Goal: Transaction & Acquisition: Purchase product/service

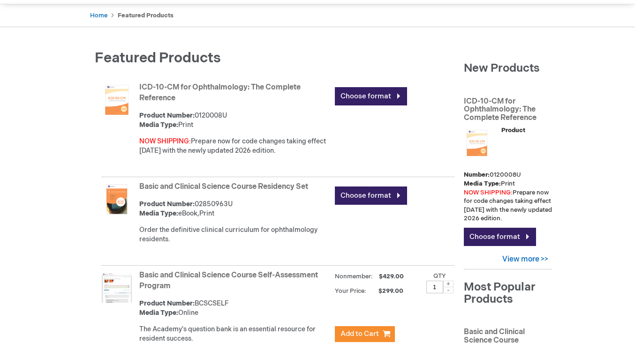
scroll to position [89, 0]
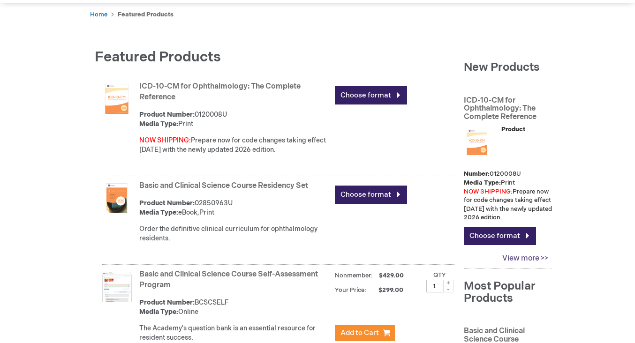
click at [530, 250] on link "View more >>" at bounding box center [508, 259] width 88 height 18
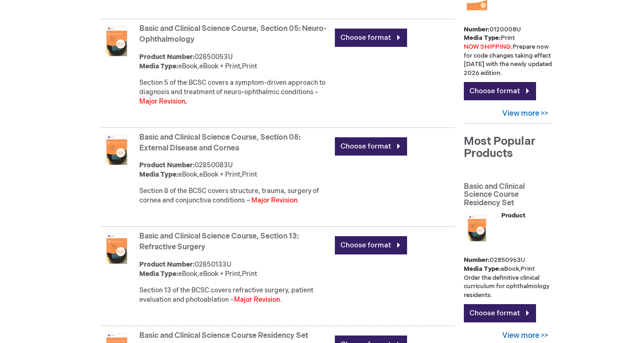
scroll to position [250, 0]
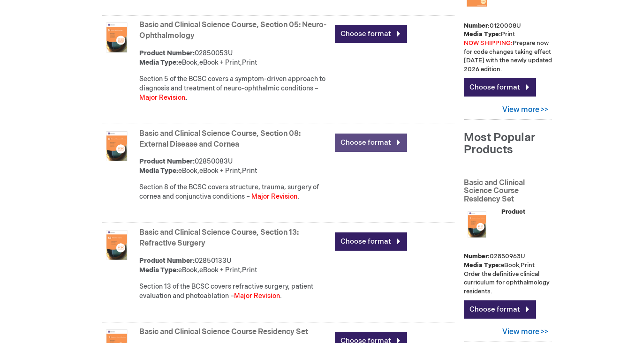
click at [357, 141] on link "Choose format" at bounding box center [371, 143] width 72 height 18
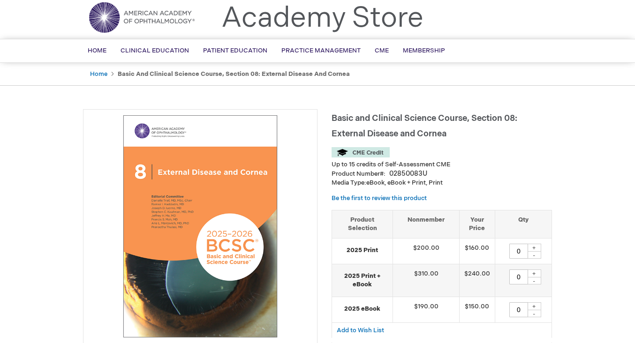
scroll to position [34, 0]
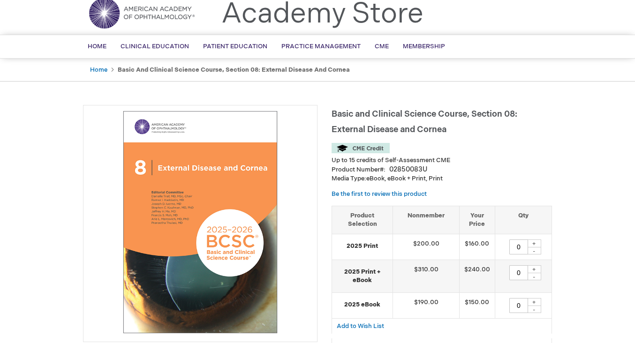
click at [535, 244] on div "+" at bounding box center [534, 244] width 14 height 8
type input "1"
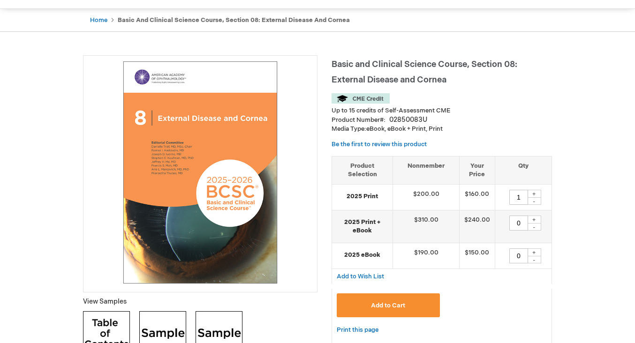
scroll to position [84, 0]
click at [390, 304] on span "Add to Cart" at bounding box center [388, 304] width 34 height 7
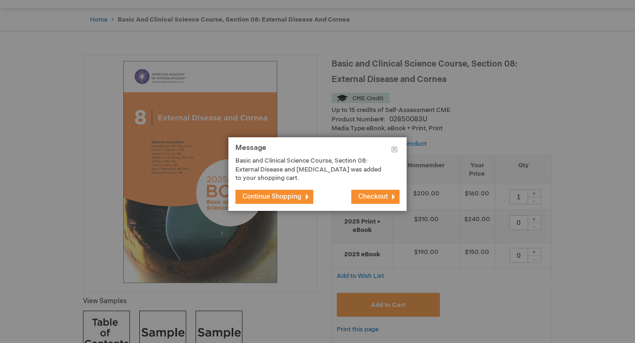
click at [272, 193] on span "Continue Shopping" at bounding box center [271, 197] width 59 height 8
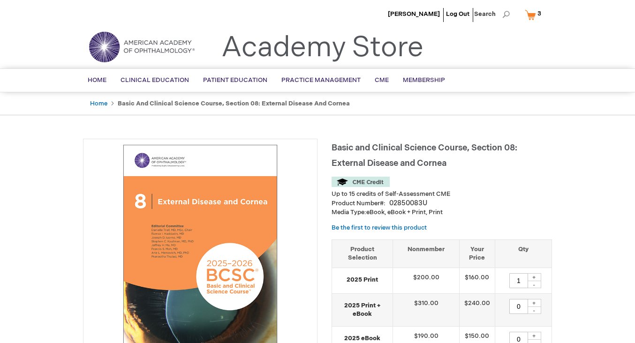
scroll to position [0, 0]
click at [103, 101] on link "Home" at bounding box center [98, 103] width 17 height 7
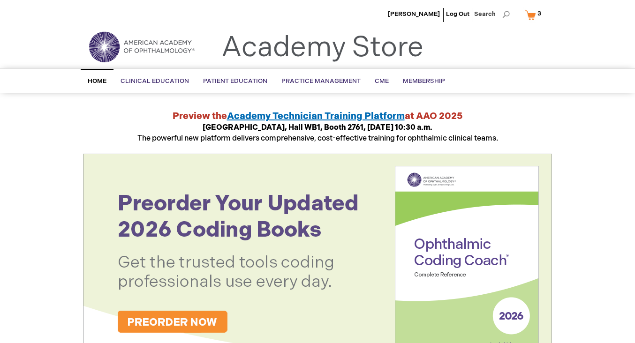
click at [530, 14] on link "My Cart 3 3 items" at bounding box center [535, 15] width 24 height 16
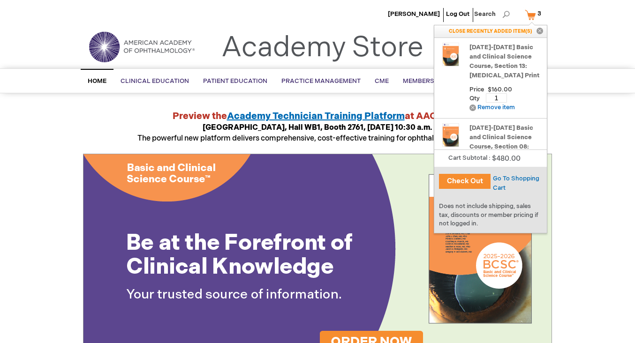
click at [507, 33] on p "CLOSE RECENTLY ADDED ITEM(S) Close" at bounding box center [490, 31] width 112 height 12
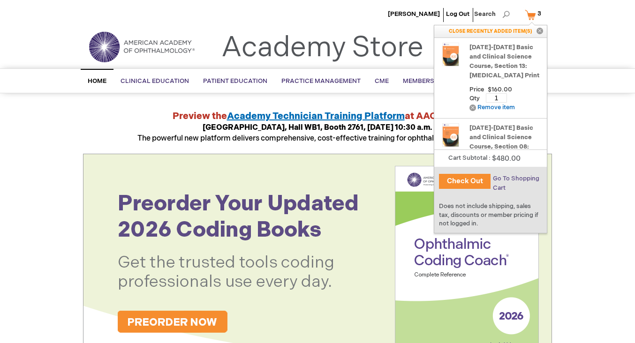
click at [512, 178] on span "Go To Shopping Cart" at bounding box center [516, 183] width 46 height 17
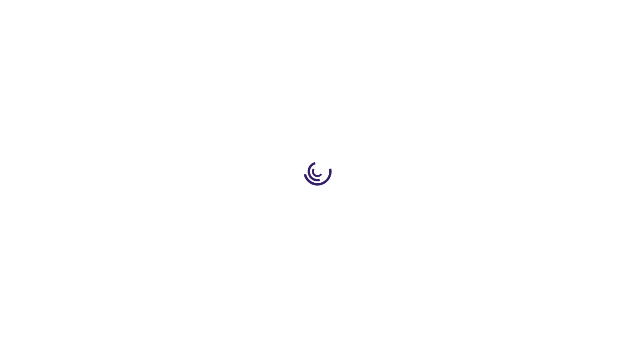
select select "BR"
select select "511"
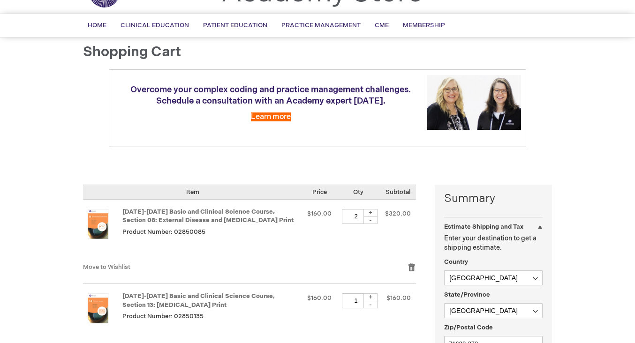
scroll to position [55, 0]
click at [371, 216] on div "-" at bounding box center [370, 219] width 14 height 7
type input "1"
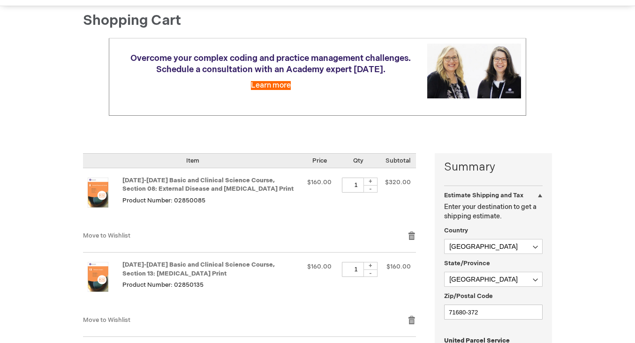
scroll to position [90, 0]
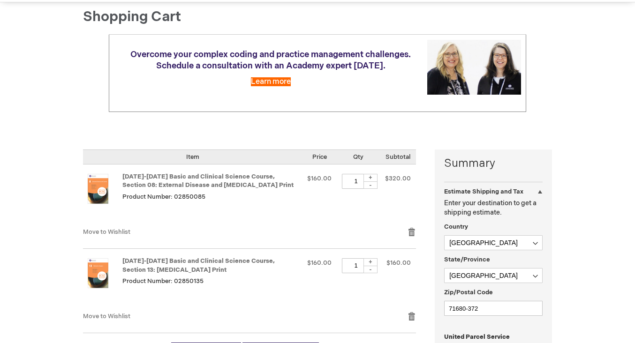
click at [294, 210] on td "2025-2026 Basic and Clinical Science Course, Section 08: External Disease and C…" at bounding box center [192, 196] width 219 height 63
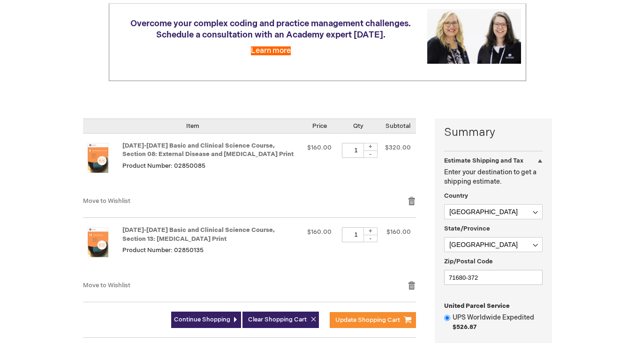
scroll to position [127, 0]
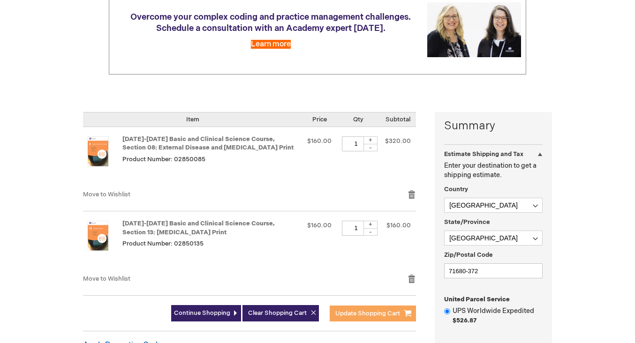
click at [366, 310] on span "Update Shopping Cart" at bounding box center [367, 313] width 65 height 7
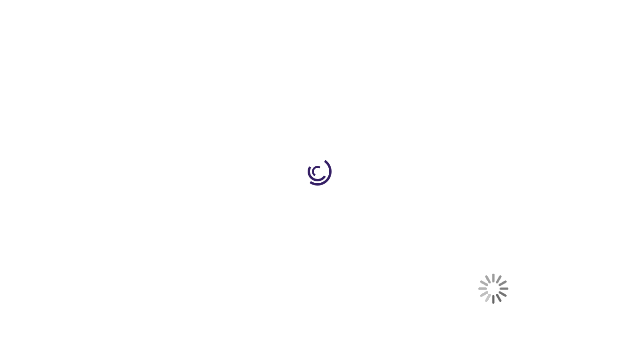
select select "BR"
select select "511"
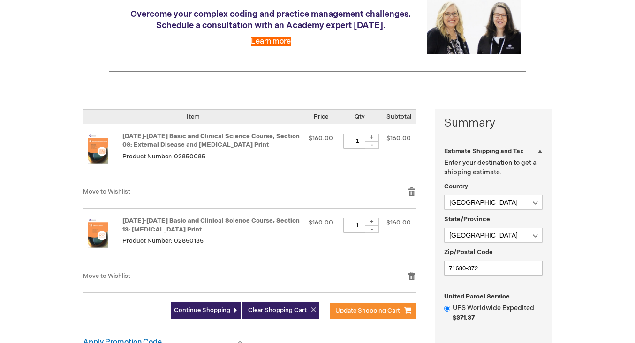
scroll to position [134, 0]
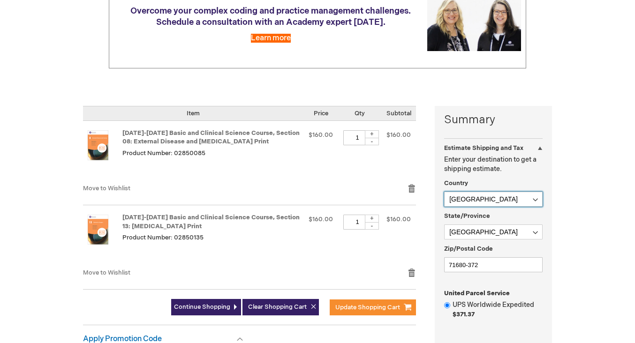
select select "US"
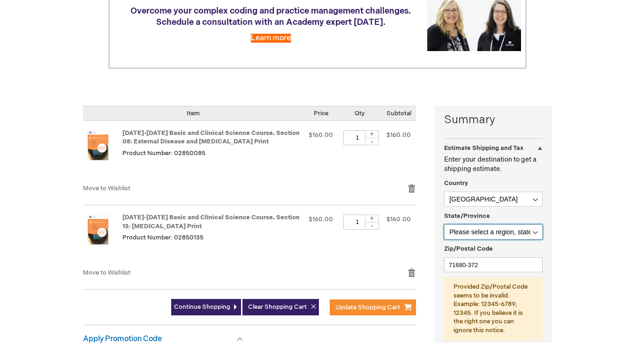
select select "12"
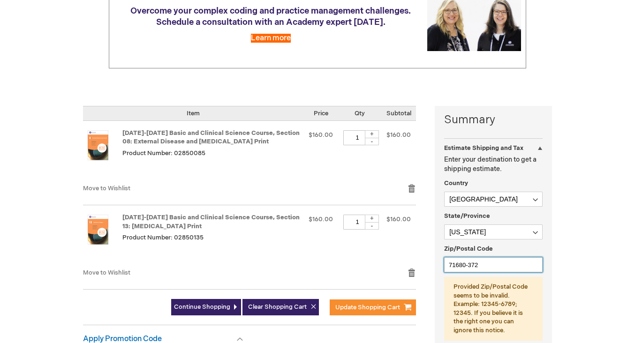
drag, startPoint x: 494, startPoint y: 250, endPoint x: 435, endPoint y: 258, distance: 59.1
type input "7"
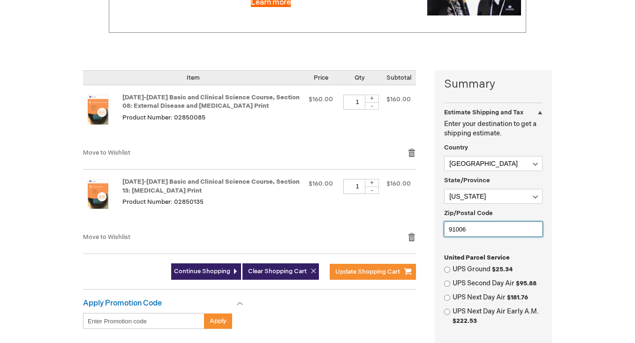
scroll to position [171, 0]
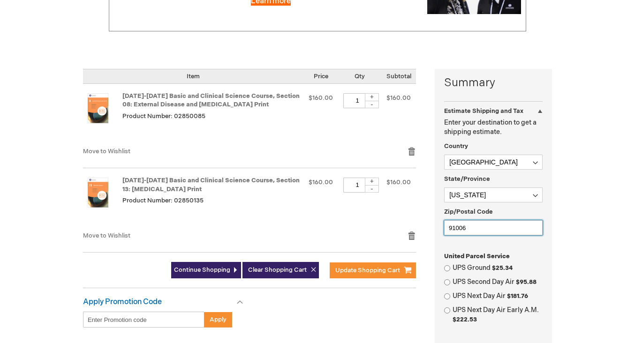
type input "91006"
click at [448, 279] on input "UPS Second Day Air $95.88" at bounding box center [447, 282] width 6 height 6
radio input "true"
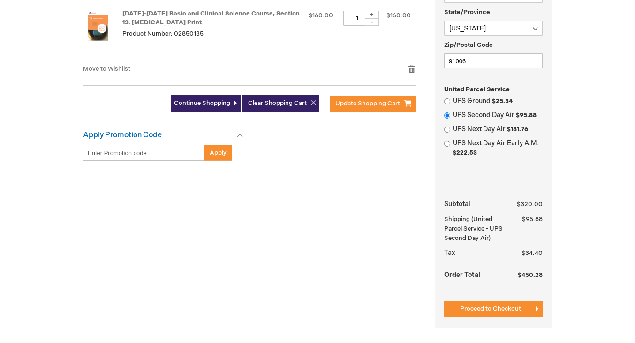
scroll to position [344, 0]
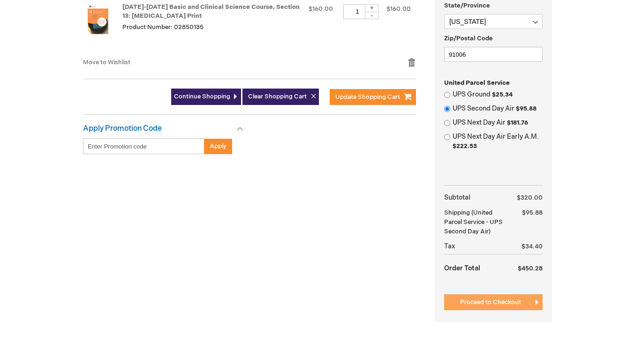
click at [495, 299] on span "Proceed to Checkout" at bounding box center [490, 302] width 61 height 7
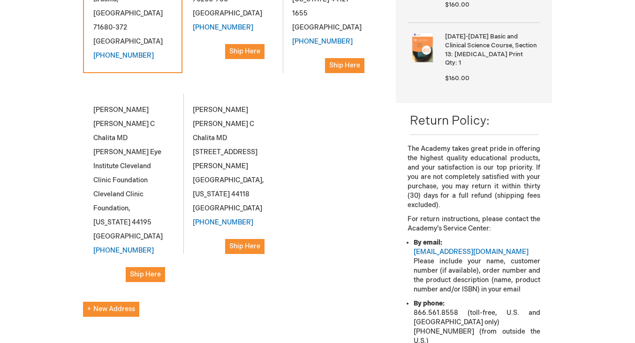
scroll to position [261, 0]
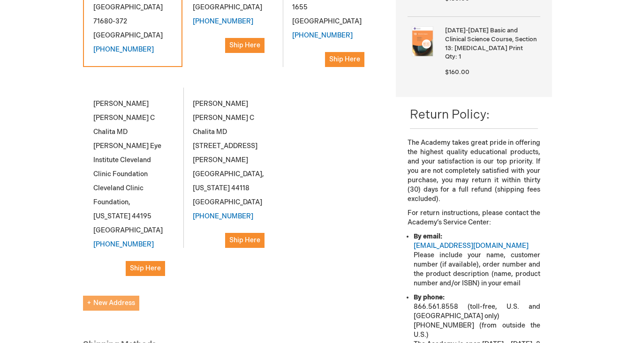
click at [105, 299] on span "New Address" at bounding box center [111, 303] width 48 height 8
select select "US"
select select "12"
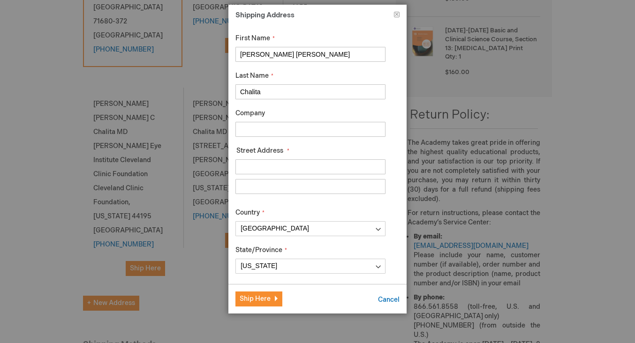
drag, startPoint x: 288, startPoint y: 53, endPoint x: 188, endPoint y: 59, distance: 100.0
type input "M"
type input "Luciana"
drag, startPoint x: 265, startPoint y: 95, endPoint x: 213, endPoint y: 94, distance: 52.0
type input "B"
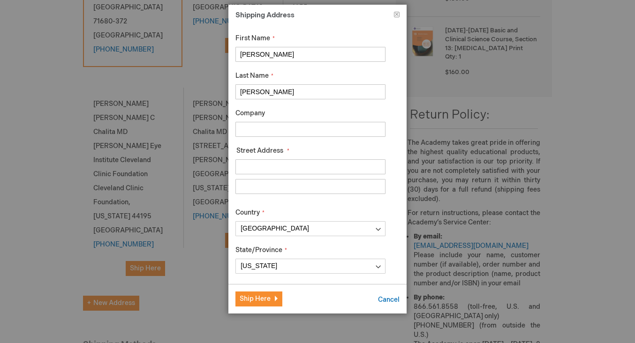
type input "Vieira"
type input "30 ALICE ST"
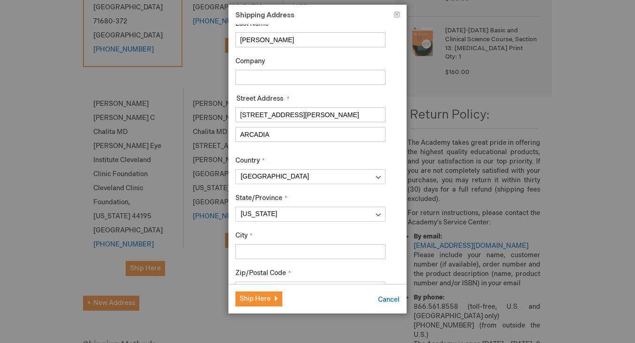
scroll to position [62, 0]
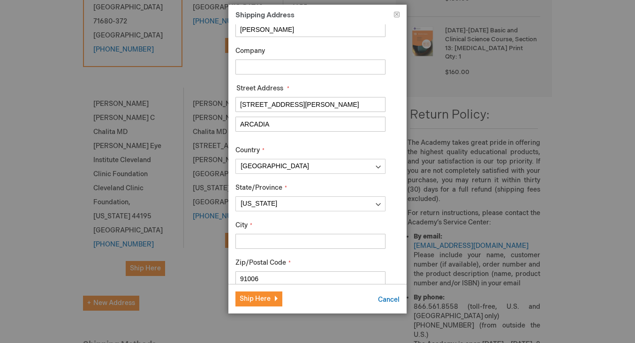
type input "ARCADIA"
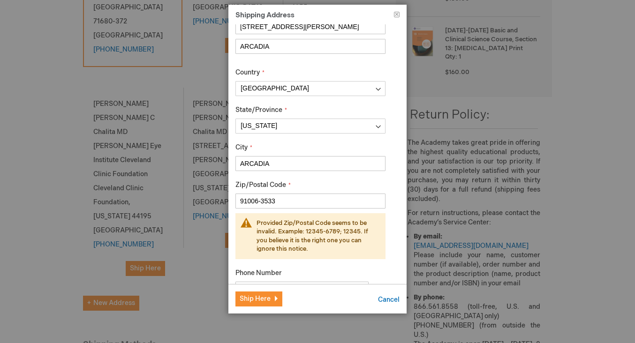
scroll to position [130, 0]
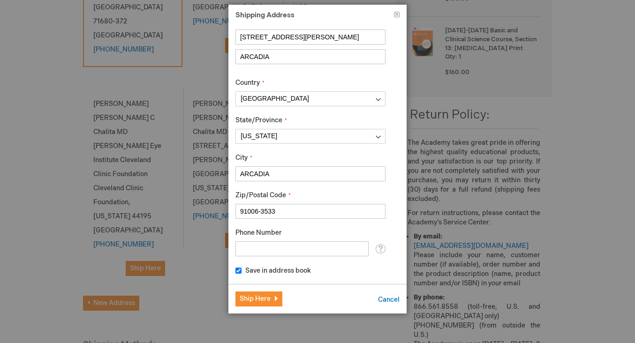
type input "91006-3533"
click at [309, 230] on div "Phone Number Tooltip For delivery questions." at bounding box center [310, 242] width 150 height 28
click at [326, 267] on div "Save in address book" at bounding box center [310, 271] width 150 height 10
click at [240, 249] on input "16269276857" at bounding box center [301, 248] width 133 height 15
click at [246, 250] on input "+1(626)9276857" at bounding box center [301, 248] width 133 height 15
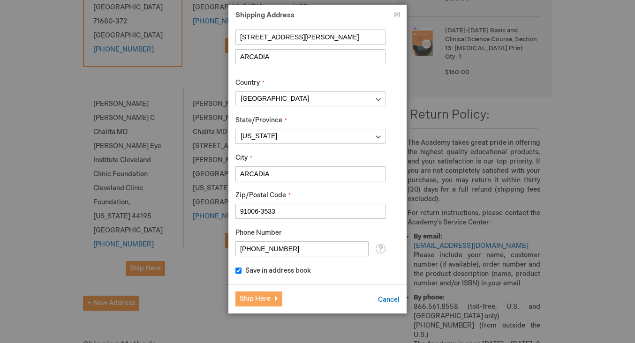
type input "(626)9276857"
click at [263, 299] on span "Ship Here" at bounding box center [255, 299] width 31 height 8
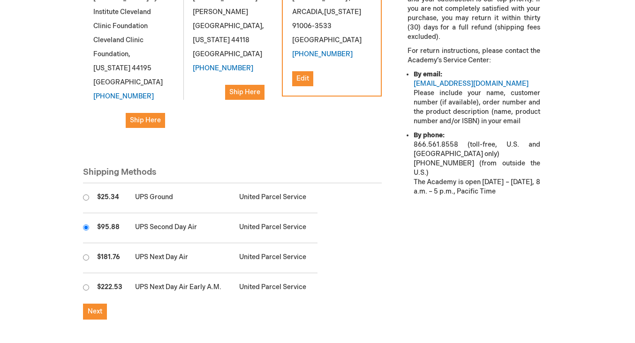
scroll to position [424, 0]
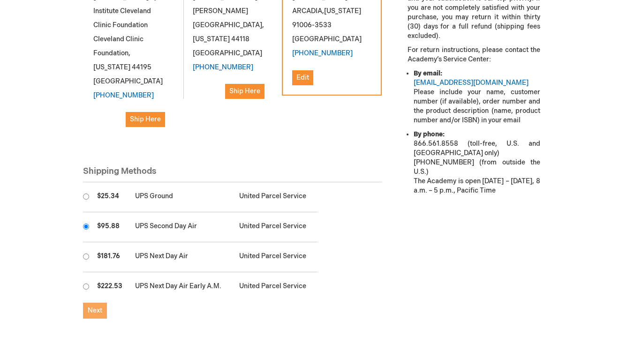
click at [97, 307] on span "Next" at bounding box center [95, 311] width 15 height 8
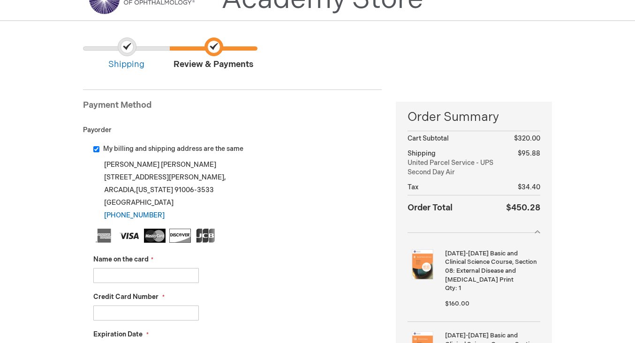
scroll to position [53, 0]
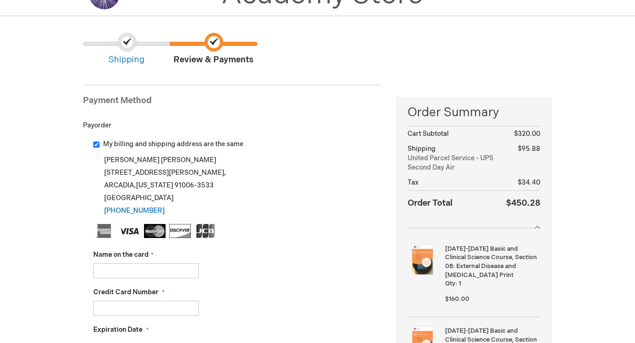
click at [96, 143] on input "My billing and shipping address are the same" at bounding box center [96, 145] width 6 height 6
checkbox input "false"
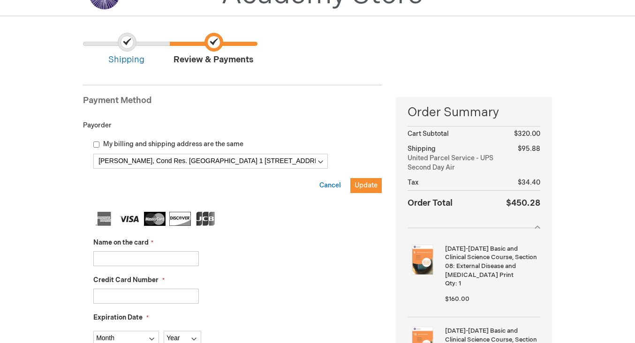
click at [153, 258] on input "Name on the card" at bounding box center [145, 258] width 105 height 15
type input "Maria R C Chalita"
type input "4984082083696948"
select select "3"
select select "2030"
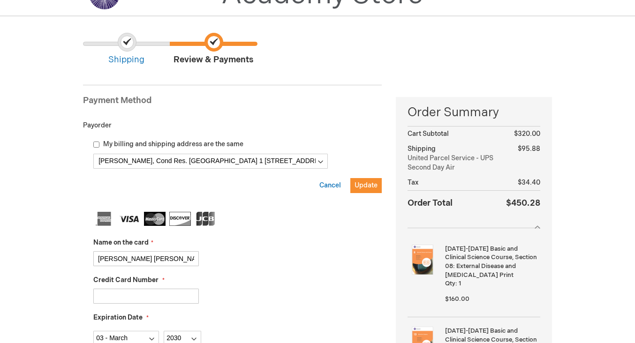
type input "201"
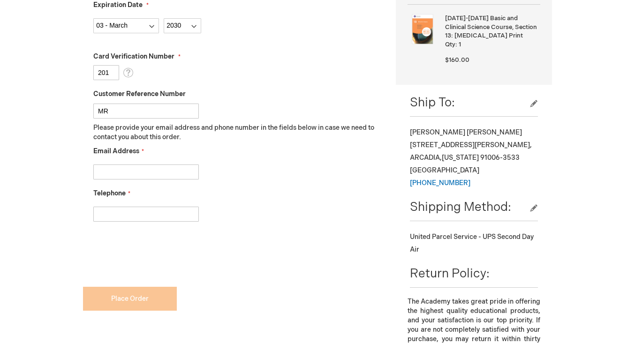
type input "M"
type input "mrchalita@pobox.com"
click at [127, 172] on input "Email Address" at bounding box center [145, 172] width 105 height 15
type input "mrchalita@pobox.com"
type input "+5561999740007"
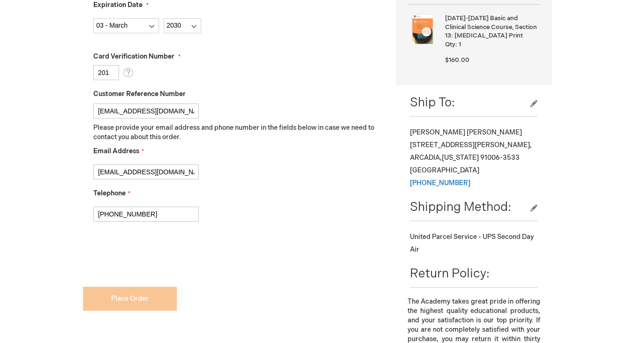
checkbox input "true"
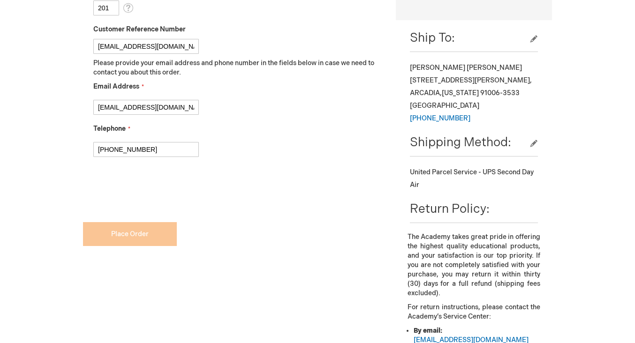
scroll to position [425, 0]
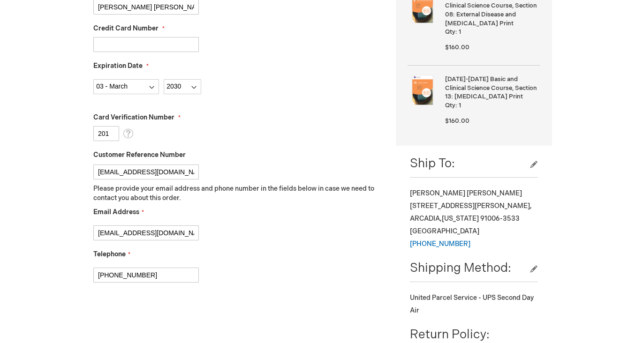
scroll to position [296, 0]
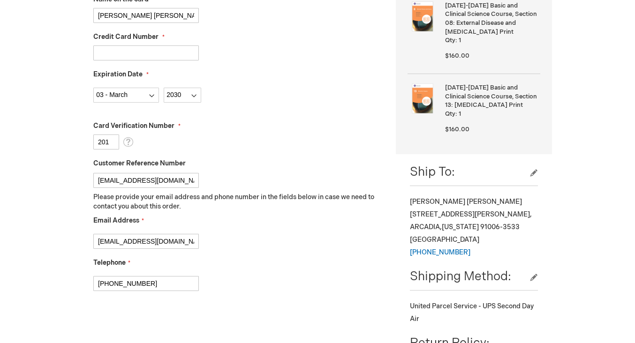
click at [161, 56] on input "4984082083696948" at bounding box center [145, 52] width 105 height 15
click at [115, 141] on input "201" at bounding box center [106, 142] width 26 height 15
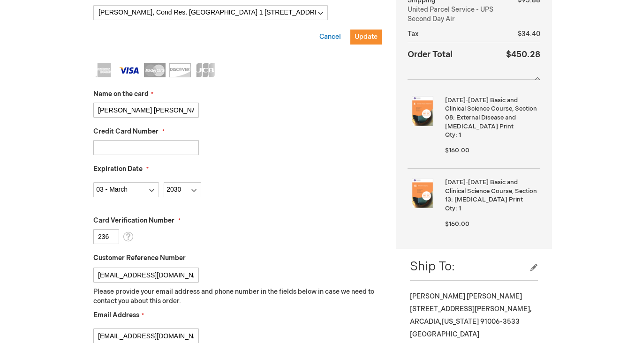
type input "237"
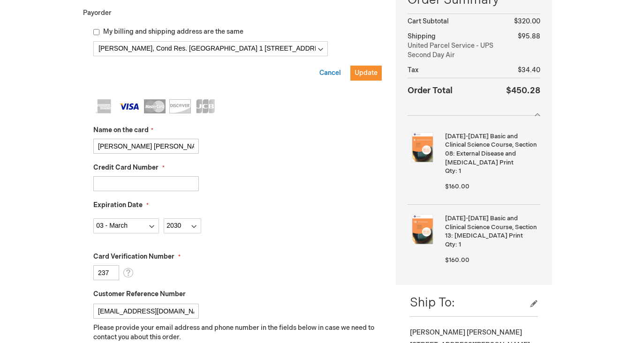
scroll to position [165, 0]
click at [262, 145] on div "Maria R C Chalita" at bounding box center [237, 146] width 288 height 15
click at [366, 75] on span "Update" at bounding box center [365, 73] width 23 height 8
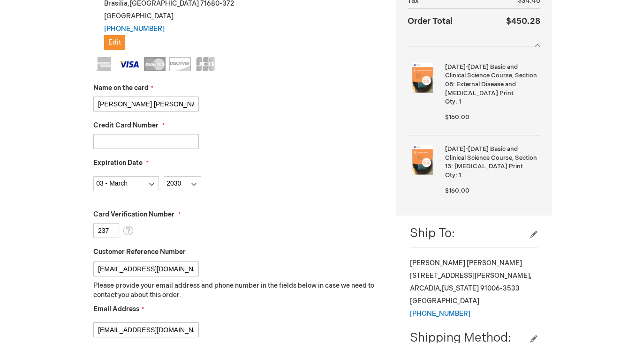
scroll to position [235, 0]
click at [162, 103] on input "Maria R C Chalita" at bounding box center [145, 104] width 105 height 15
checkbox input "false"
type input "Maria R C Chalita"
click at [167, 146] on input "4984082083696948" at bounding box center [145, 141] width 105 height 15
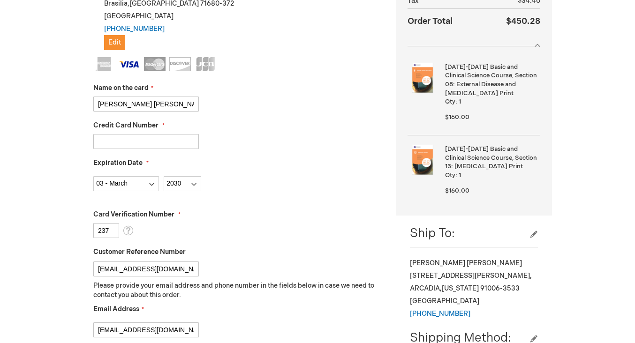
click at [112, 233] on input "237" at bounding box center [106, 230] width 26 height 15
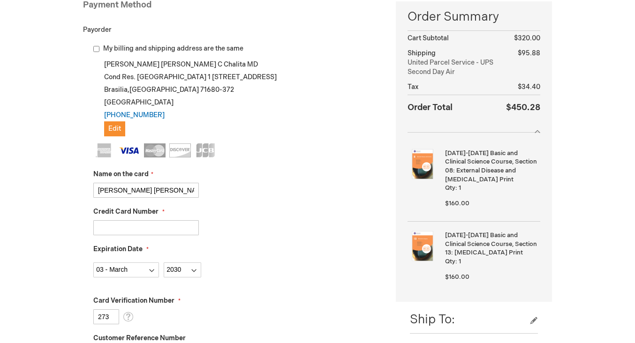
scroll to position [148, 0]
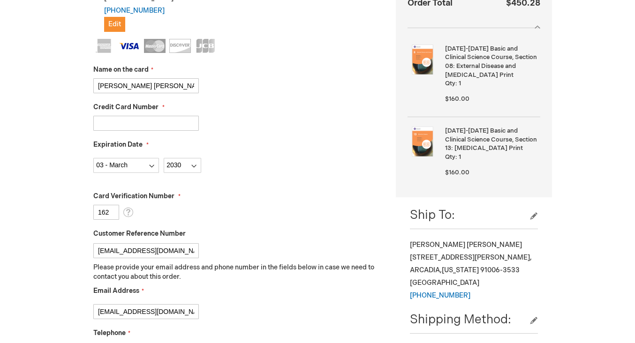
type input "161"
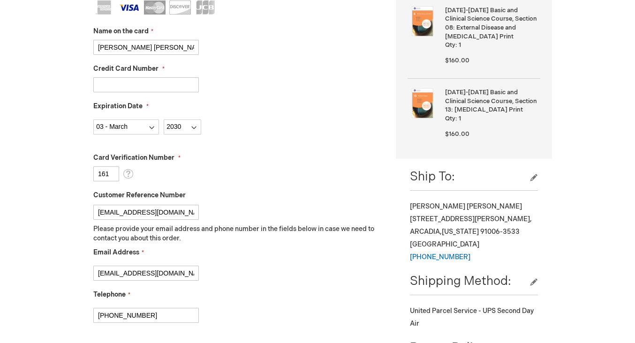
scroll to position [311, 0]
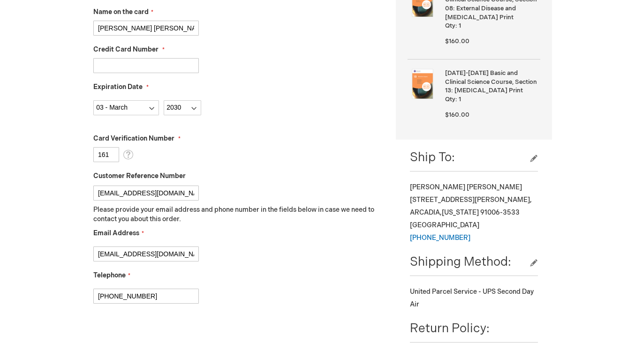
drag, startPoint x: 181, startPoint y: 194, endPoint x: 84, endPoint y: 199, distance: 97.2
click at [84, 199] on div "My billing and shipping address are the same Maria Regina C Chalita MD Cond Res…" at bounding box center [232, 111] width 299 height 459
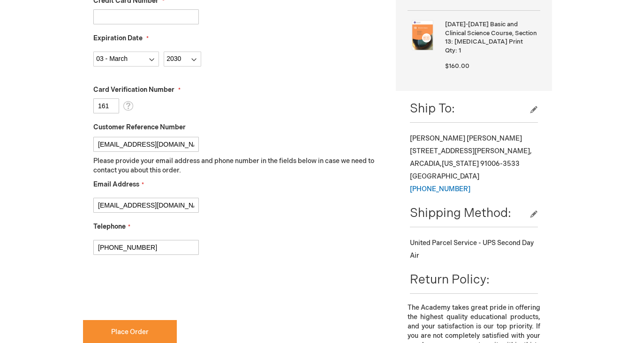
scroll to position [386, 0]
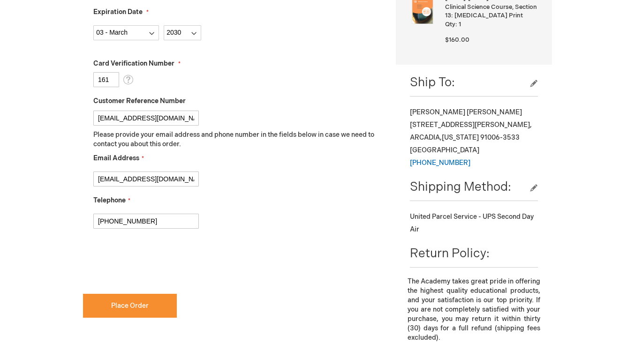
checkbox input "true"
drag, startPoint x: 113, startPoint y: 82, endPoint x: 92, endPoint y: 80, distance: 20.7
click at [92, 80] on div "My billing and shipping address are the same Maria Regina C Chalita MD Cond Res…" at bounding box center [232, 36] width 299 height 459
type input "201"
click at [275, 202] on div "Telephone +5561999740007" at bounding box center [237, 212] width 288 height 33
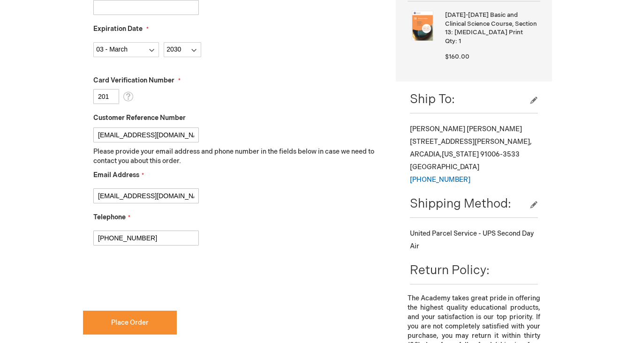
scroll to position [391, 0]
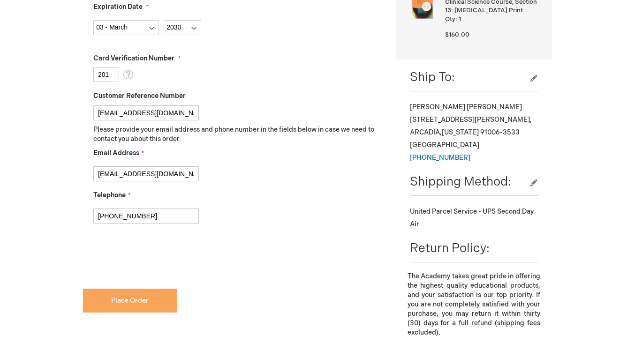
click at [141, 300] on span "Place Order" at bounding box center [129, 301] width 37 height 8
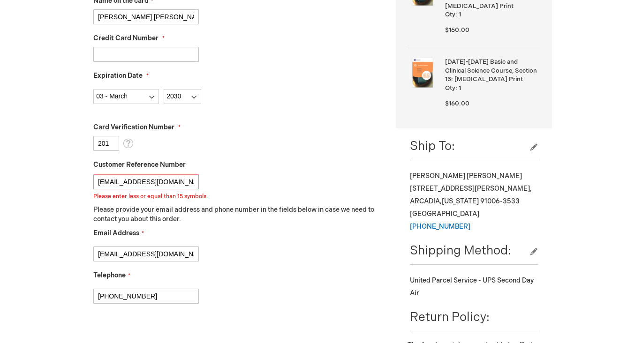
scroll to position [319, 0]
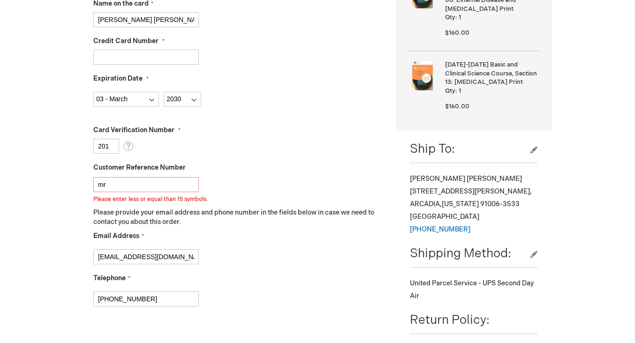
type input "m"
click at [276, 262] on div "mrchalita@pobox.com" at bounding box center [237, 255] width 288 height 20
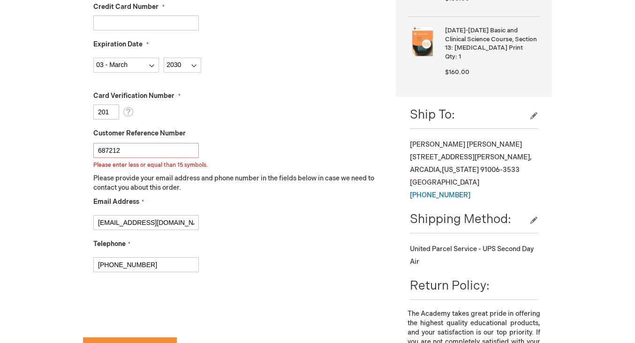
scroll to position [353, 0]
click at [135, 150] on input "687212" at bounding box center [145, 150] width 105 height 15
type input "687212"
click at [187, 153] on input "687212" at bounding box center [145, 150] width 105 height 15
click at [165, 149] on input "687212" at bounding box center [145, 150] width 105 height 15
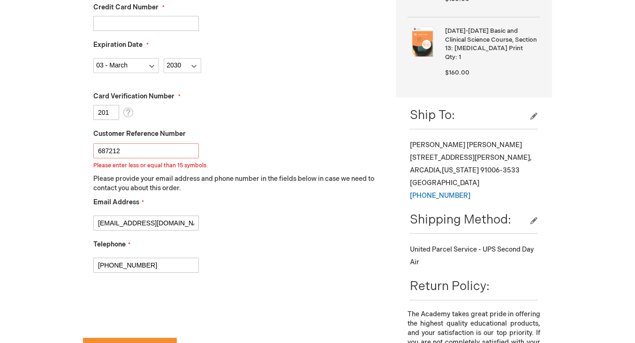
checkbox input "false"
type input "6"
type input "687212"
checkbox input "true"
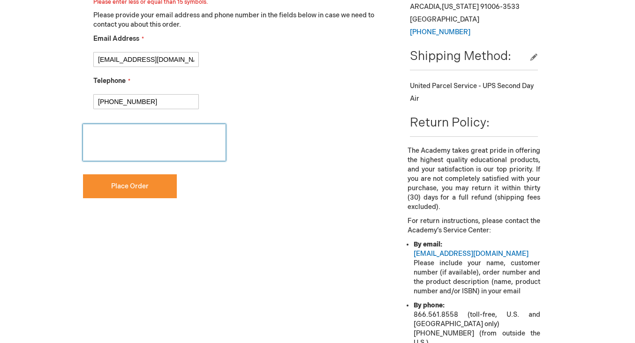
scroll to position [517, 0]
click at [119, 184] on span "Place Order" at bounding box center [129, 186] width 37 height 8
